Goal: Task Accomplishment & Management: Manage account settings

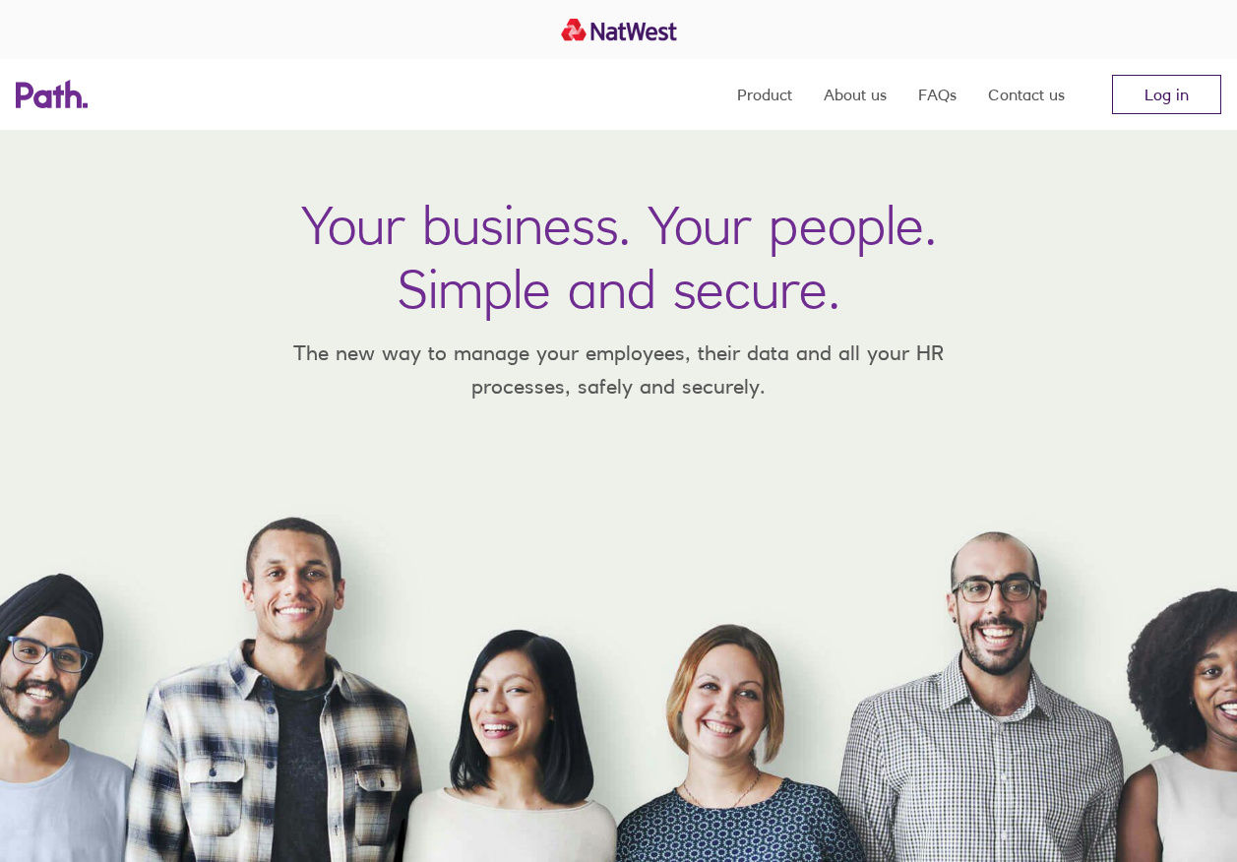
click at [1179, 105] on link "Log in" at bounding box center [1166, 94] width 109 height 39
click at [1157, 90] on link "Log in" at bounding box center [1166, 94] width 109 height 39
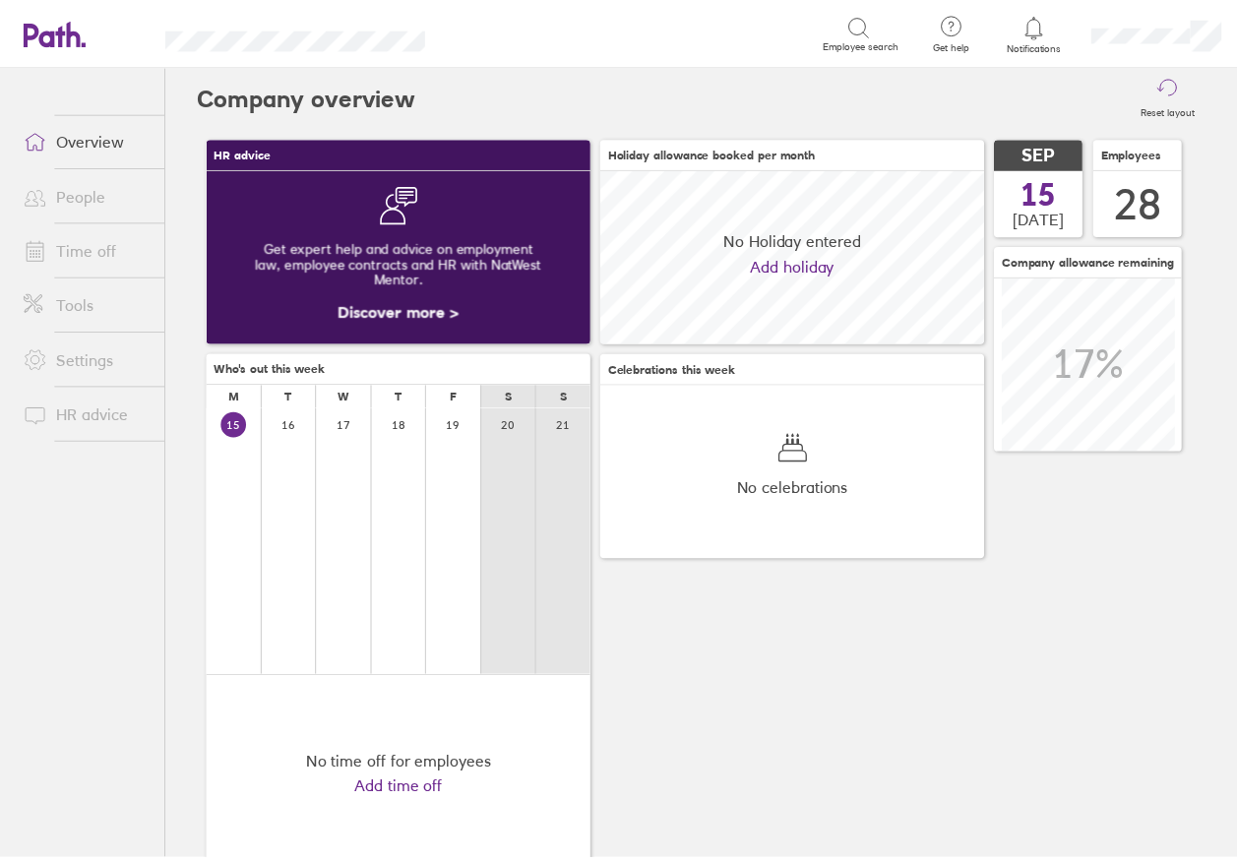
scroll to position [175, 389]
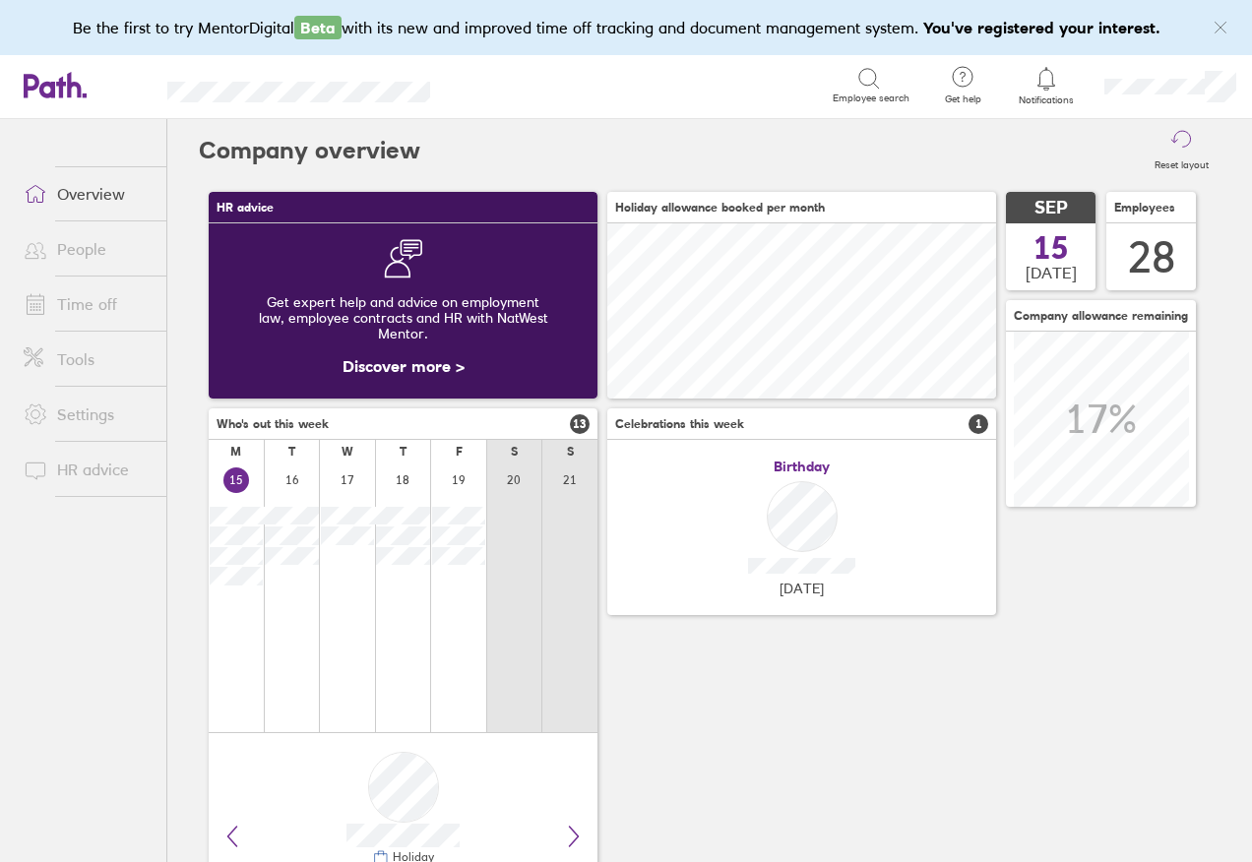
click at [121, 298] on link "Time off" at bounding box center [87, 303] width 158 height 39
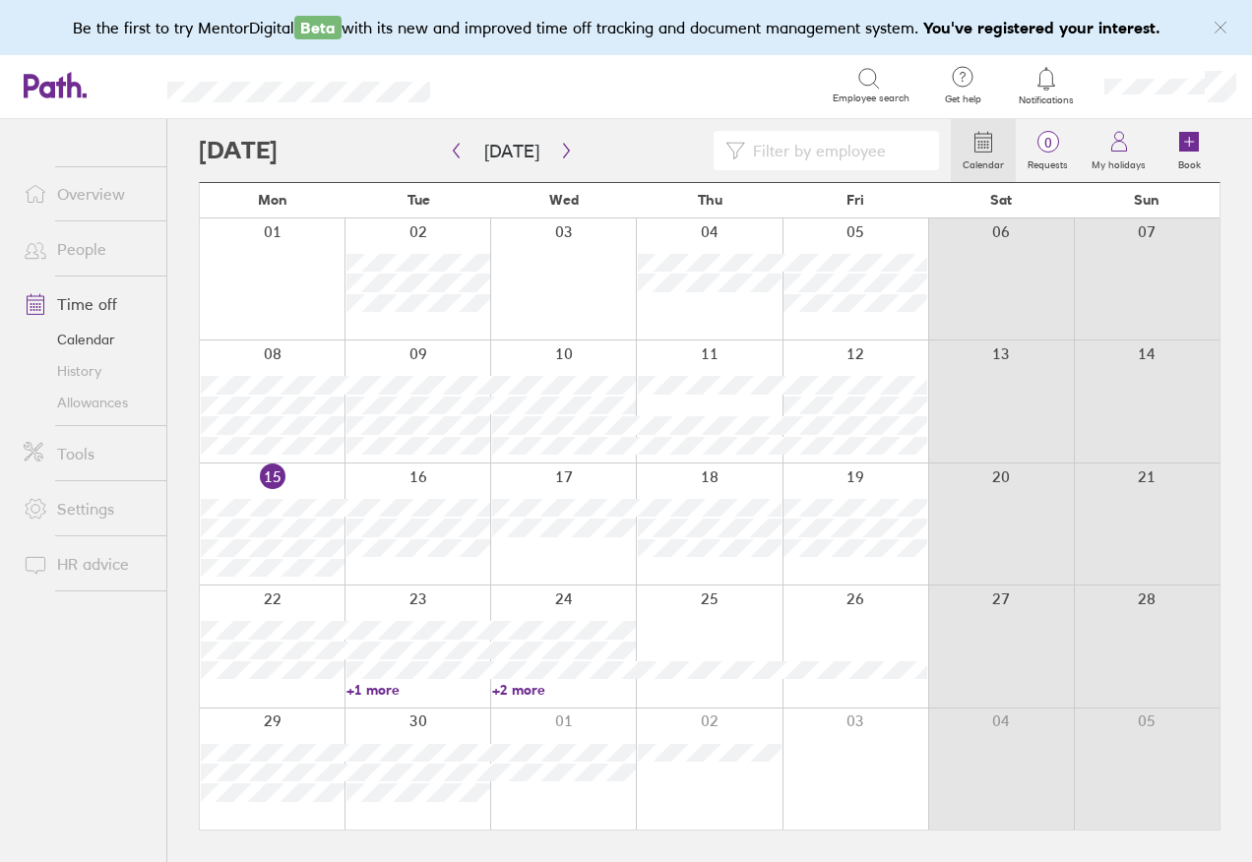
click at [357, 686] on link "+1 more" at bounding box center [418, 690] width 144 height 18
click at [510, 693] on link "+2 more" at bounding box center [564, 690] width 144 height 18
click at [509, 683] on link "+2 more" at bounding box center [564, 690] width 144 height 18
click at [497, 692] on link "+2 more" at bounding box center [564, 690] width 144 height 18
click at [554, 151] on button "button" at bounding box center [566, 151] width 25 height 32
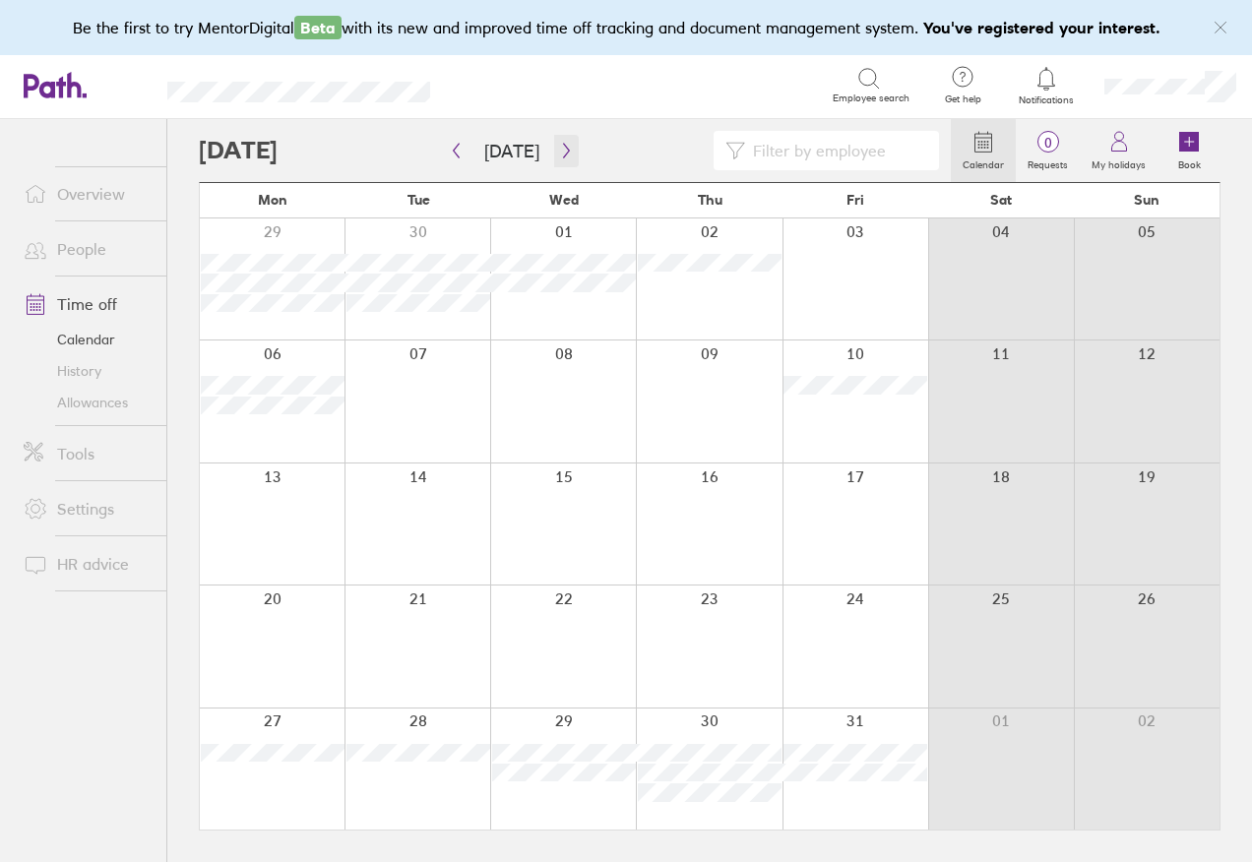
click at [554, 150] on button "button" at bounding box center [566, 151] width 25 height 32
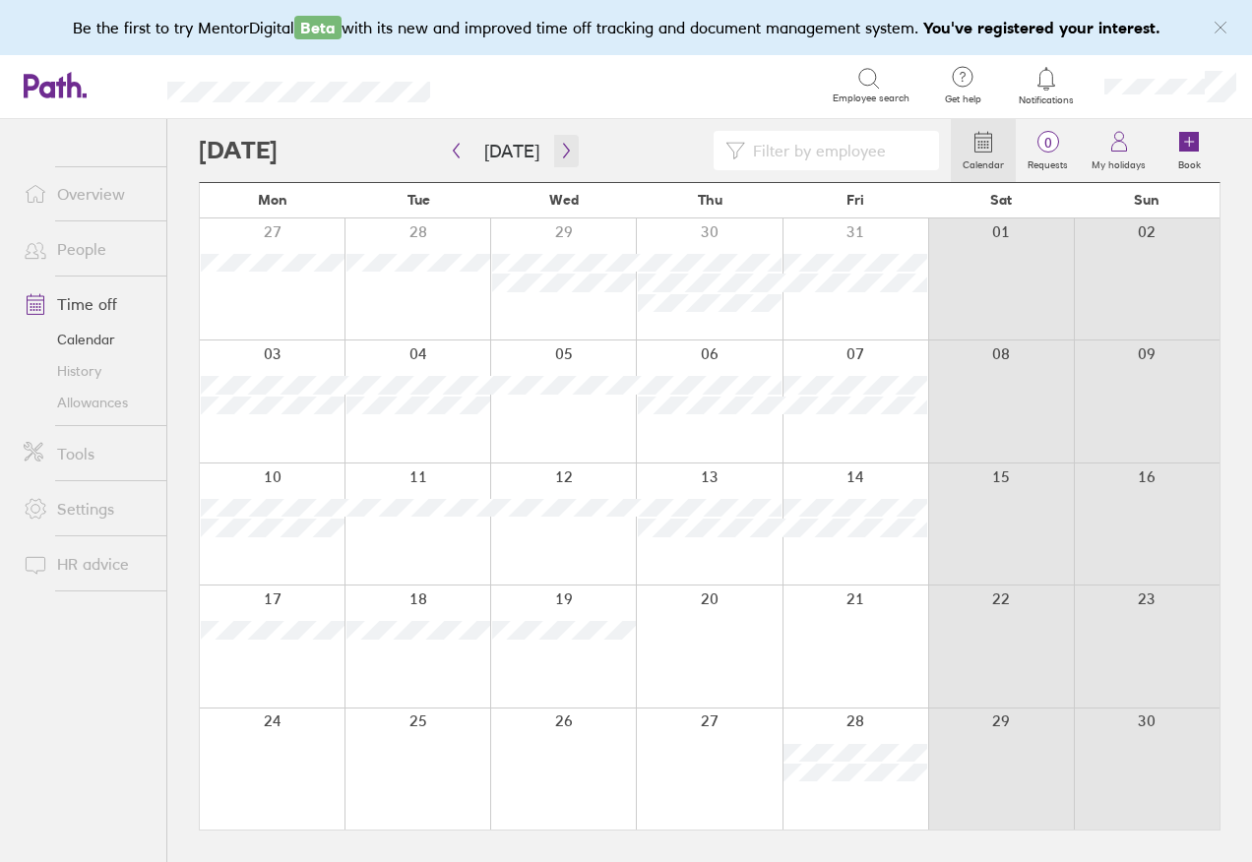
click at [560, 151] on icon "button" at bounding box center [566, 151] width 15 height 16
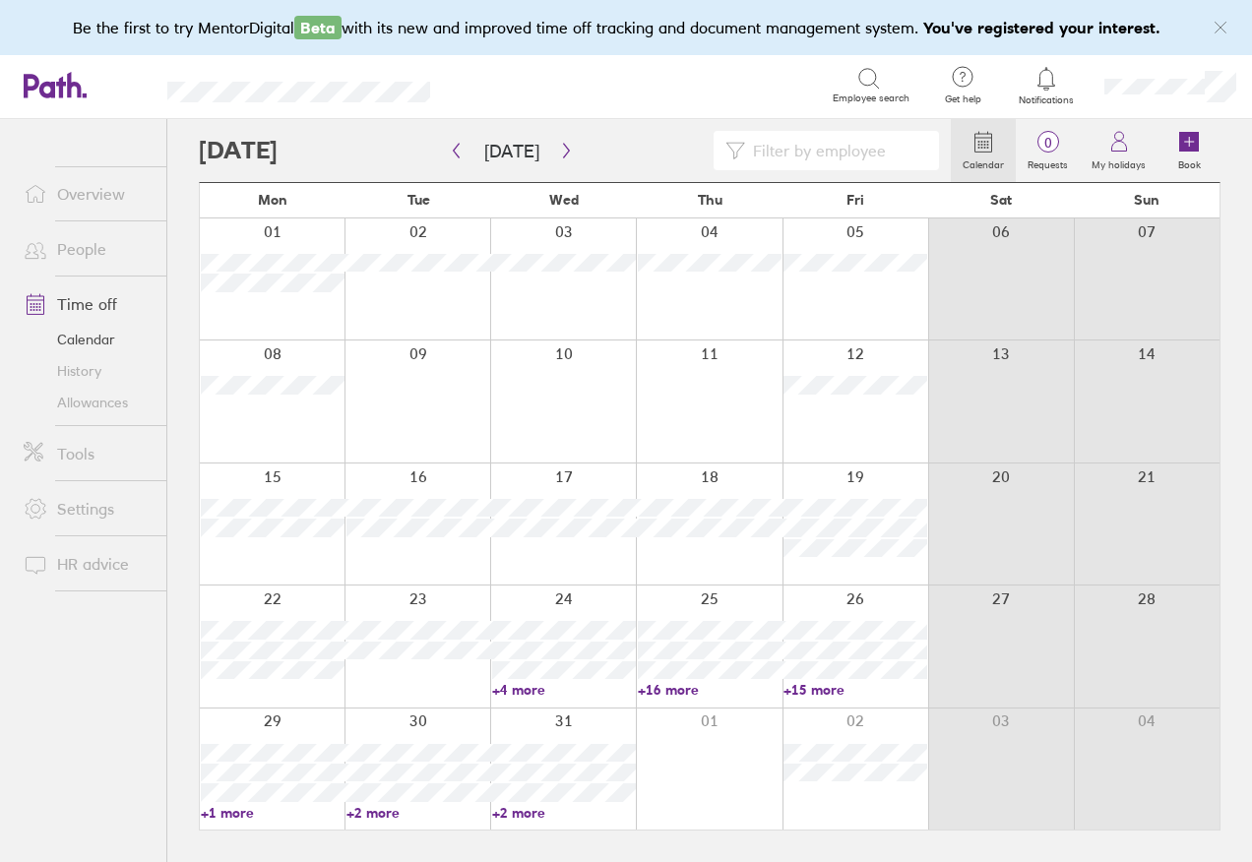
click at [499, 690] on link "+4 more" at bounding box center [564, 690] width 144 height 18
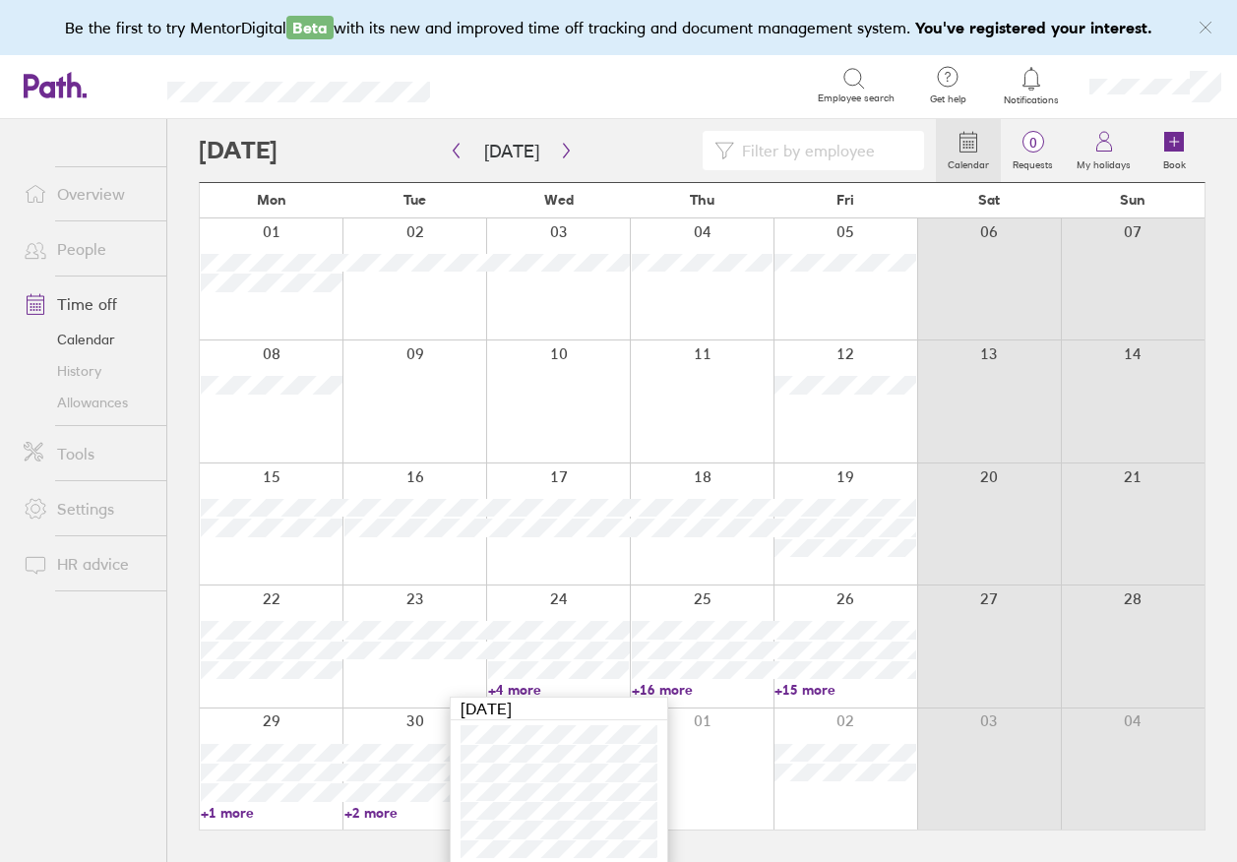
scroll to position [7, 0]
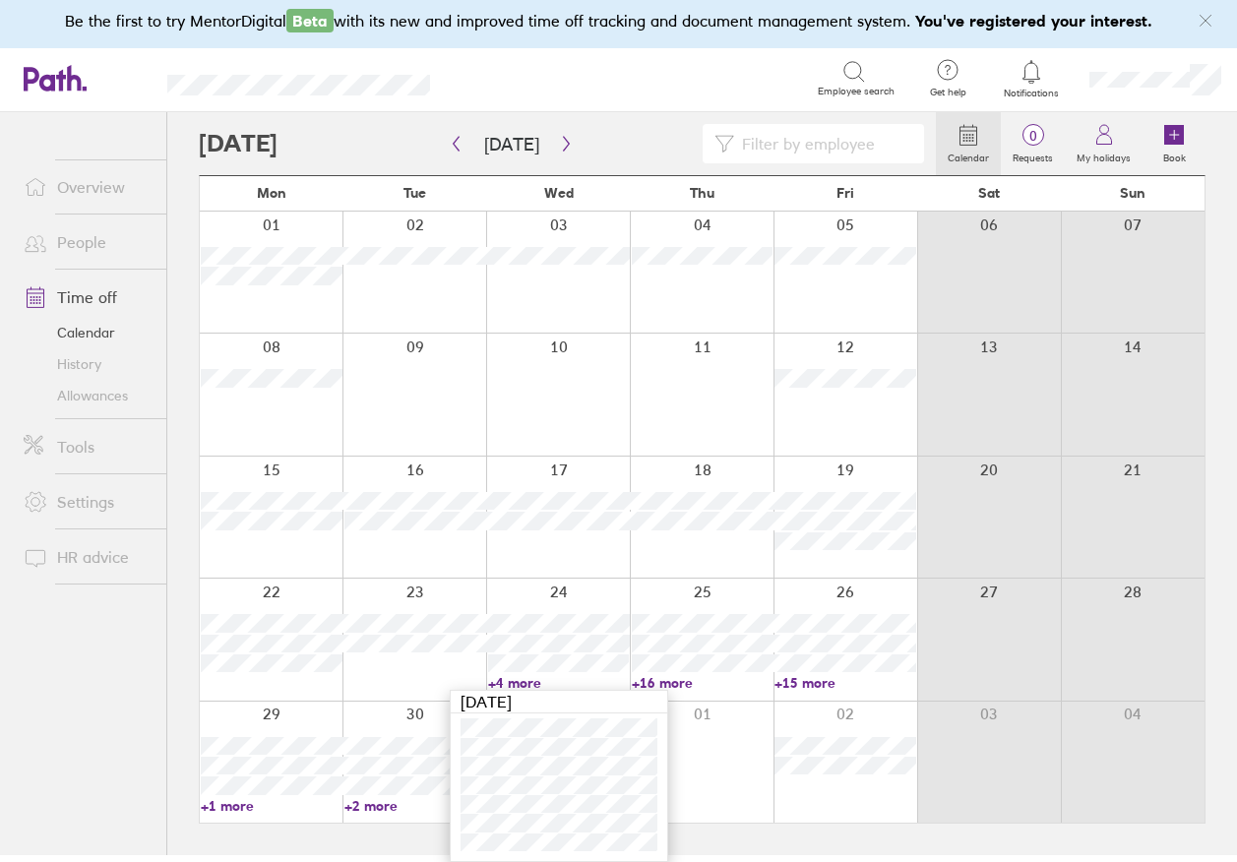
click at [1011, 669] on div at bounding box center [989, 639] width 144 height 121
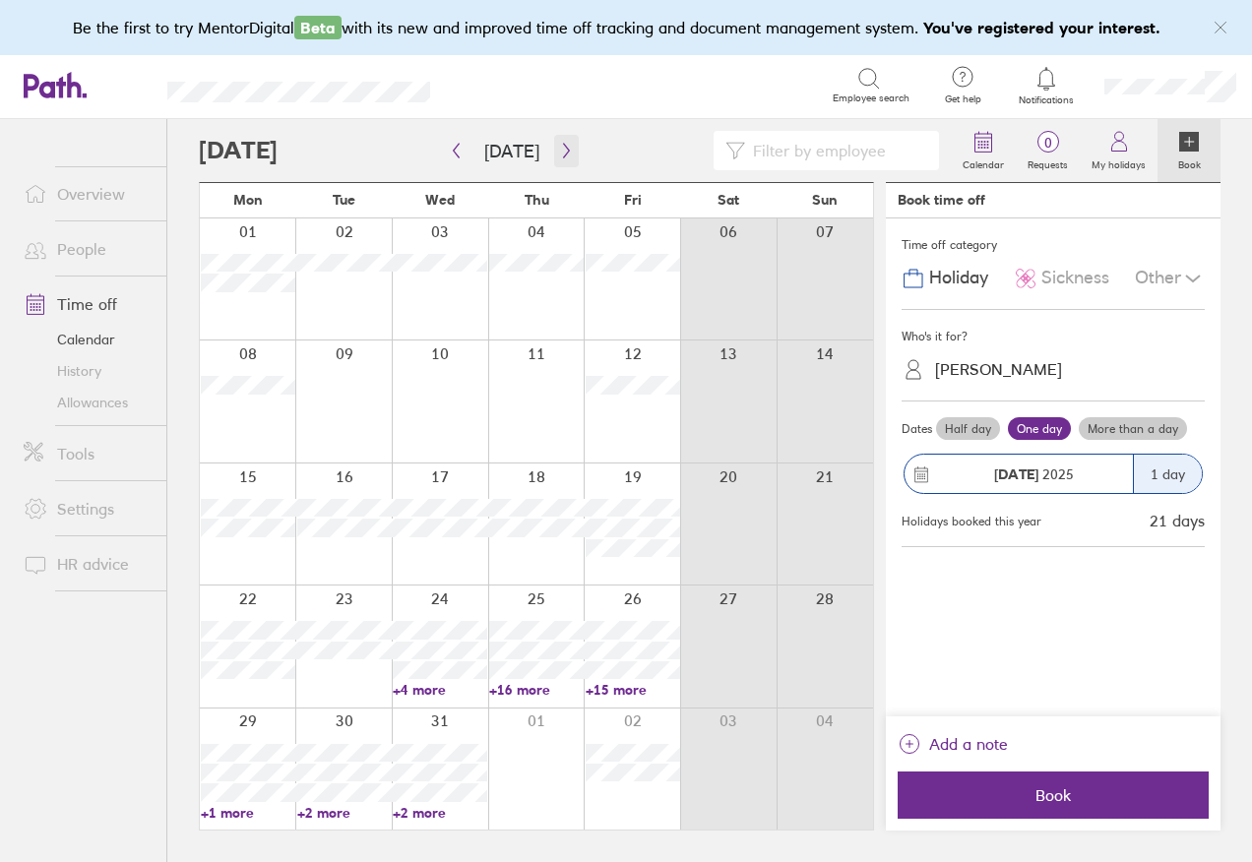
click at [563, 149] on icon "button" at bounding box center [566, 151] width 15 height 16
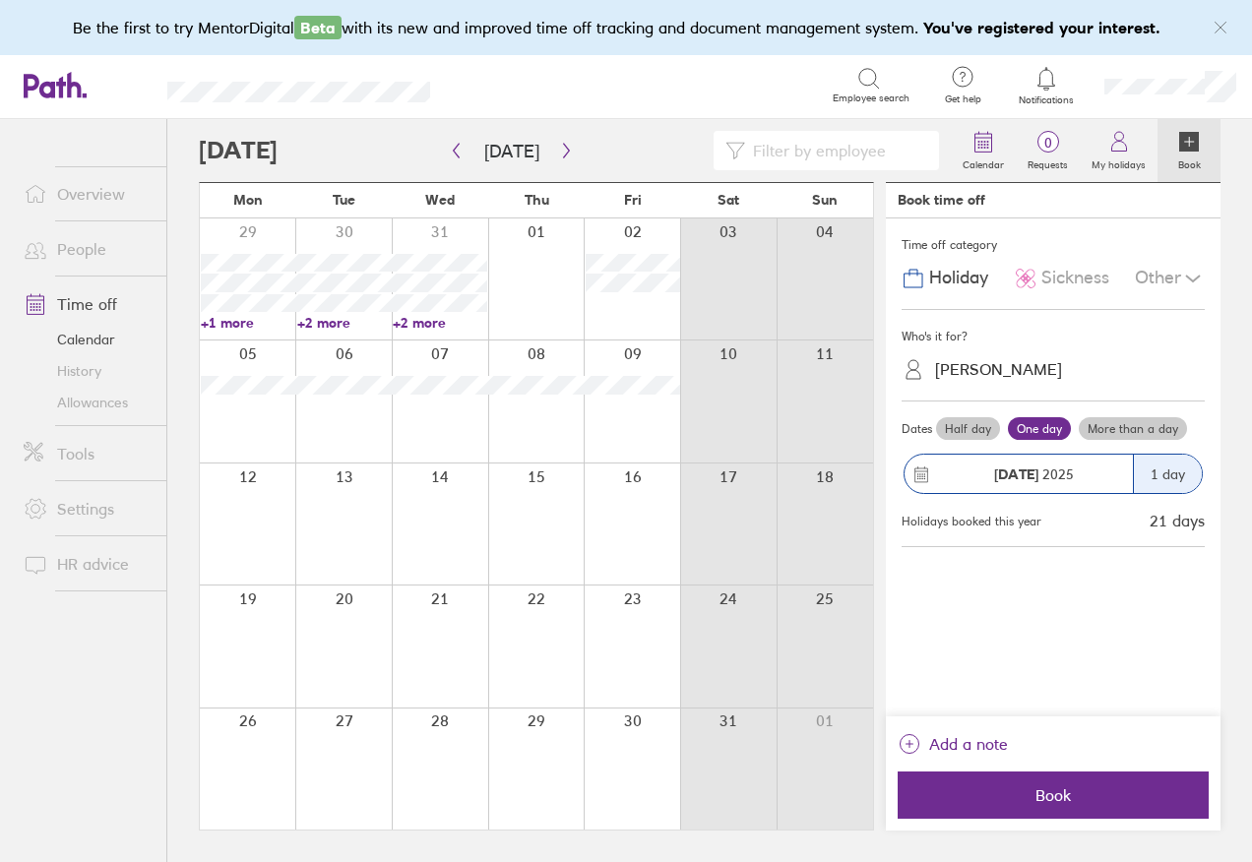
click at [395, 323] on link "+2 more" at bounding box center [440, 323] width 94 height 18
click at [186, 125] on div "Calendar 0 Requests My holidays Book Today January 2026 Mon Tue Wed Thu Fri Sat…" at bounding box center [709, 490] width 1085 height 743
click at [459, 152] on icon "button" at bounding box center [456, 151] width 15 height 16
